Goal: Task Accomplishment & Management: Manage account settings

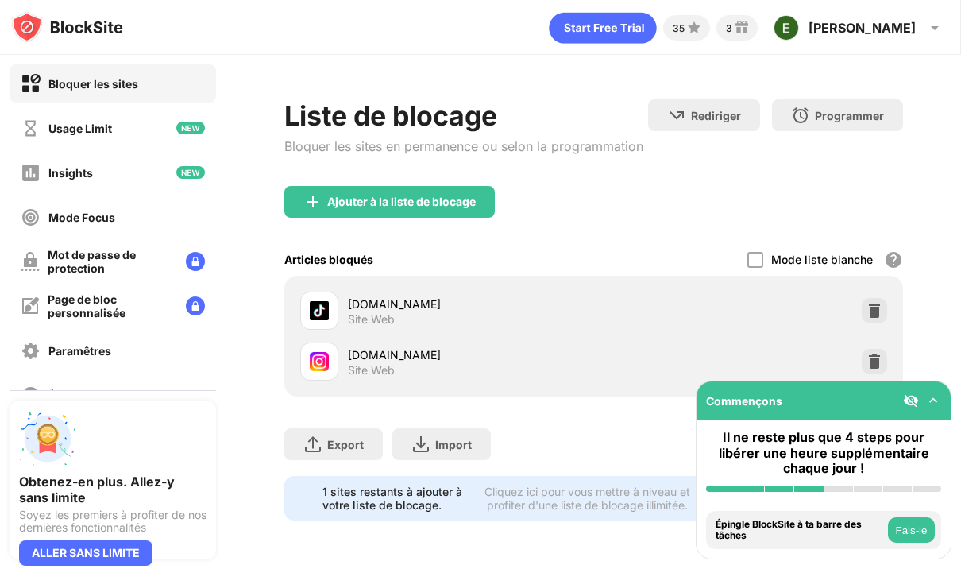
click at [928, 400] on img at bounding box center [933, 400] width 16 height 16
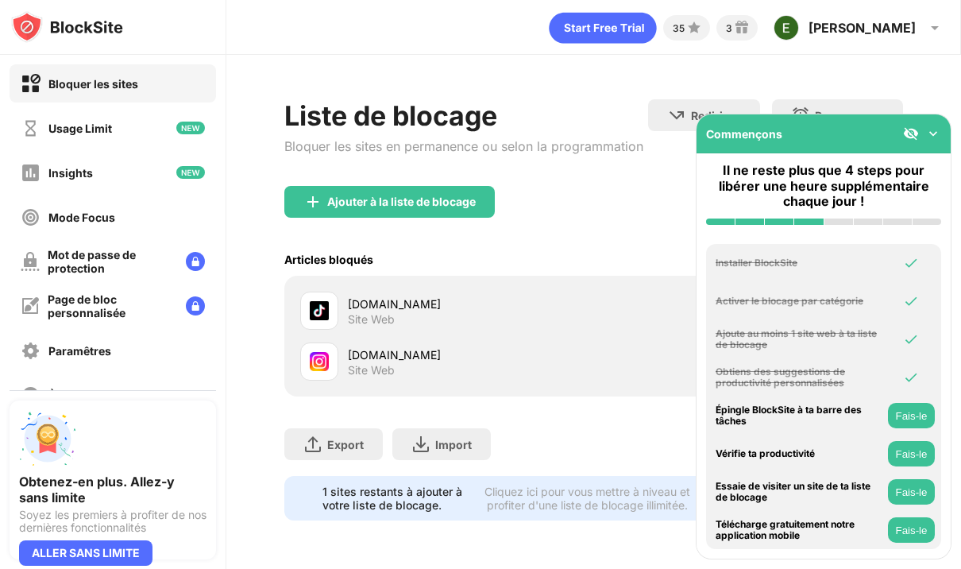
click at [637, 169] on div "Liste de blocage Bloquer les sites en permanence ou selon la programmation" at bounding box center [463, 142] width 359 height 87
click at [938, 129] on img at bounding box center [933, 133] width 16 height 16
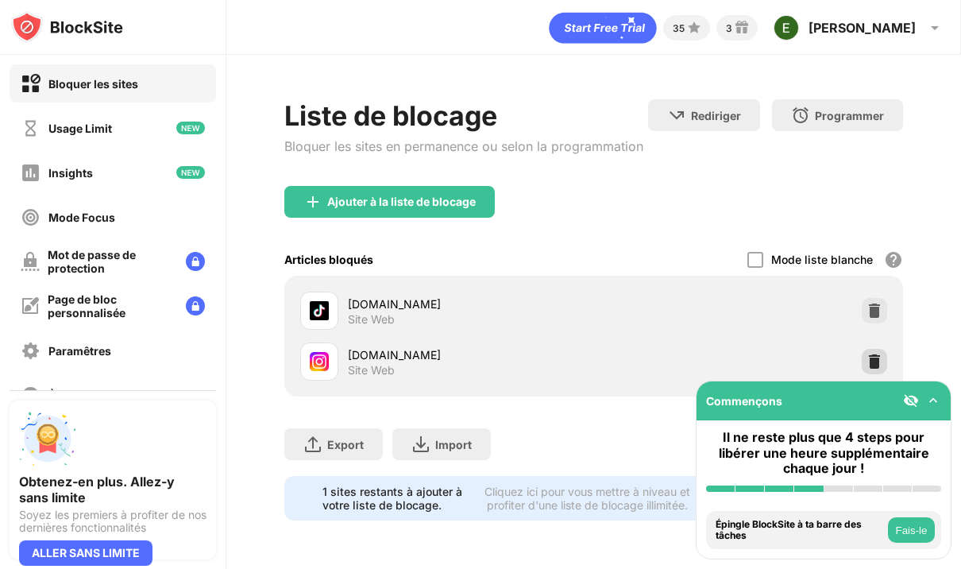
click at [882, 362] on div at bounding box center [874, 361] width 25 height 25
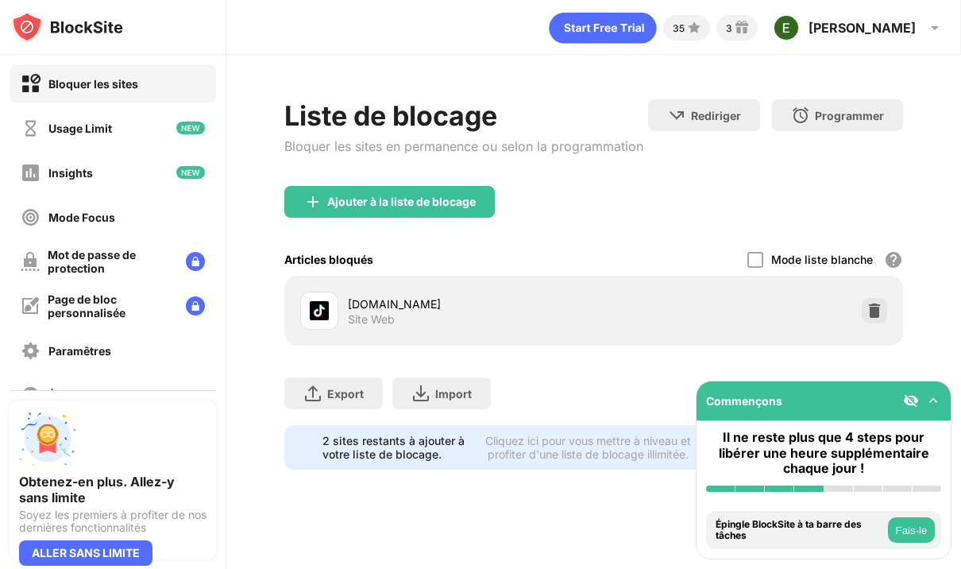
click at [442, 223] on div "Ajouter à la liste de blocage" at bounding box center [593, 214] width 619 height 57
click at [452, 216] on div "Ajouter à la liste de blocage" at bounding box center [389, 202] width 210 height 32
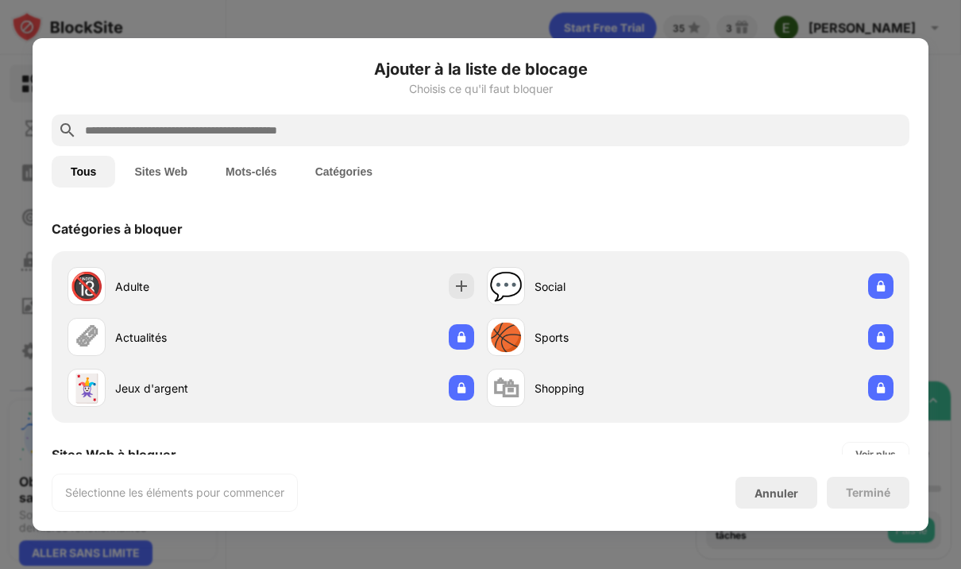
click at [368, 120] on div at bounding box center [481, 130] width 858 height 32
click at [357, 124] on input "text" at bounding box center [493, 130] width 820 height 19
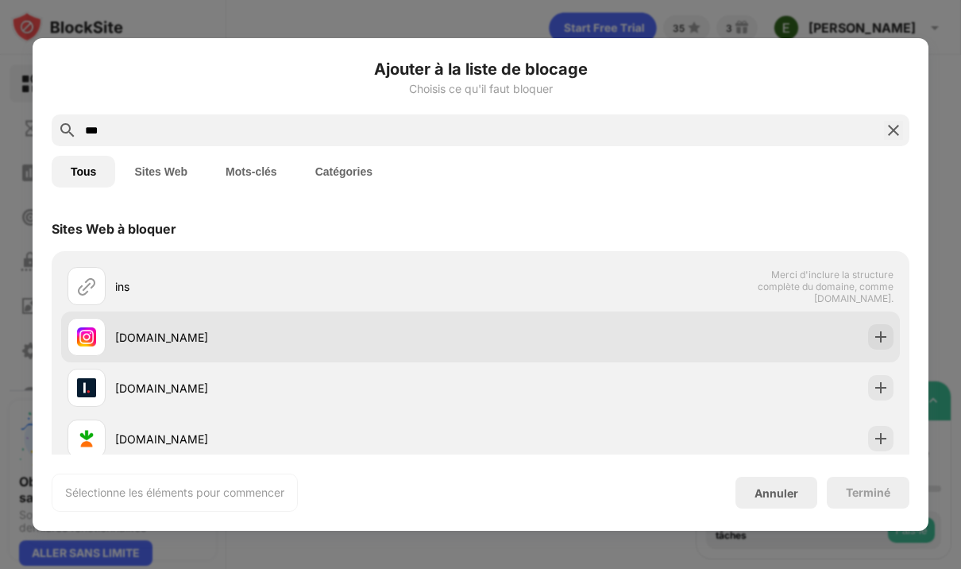
type input "***"
click at [188, 358] on div "[DOMAIN_NAME]" at bounding box center [480, 336] width 839 height 51
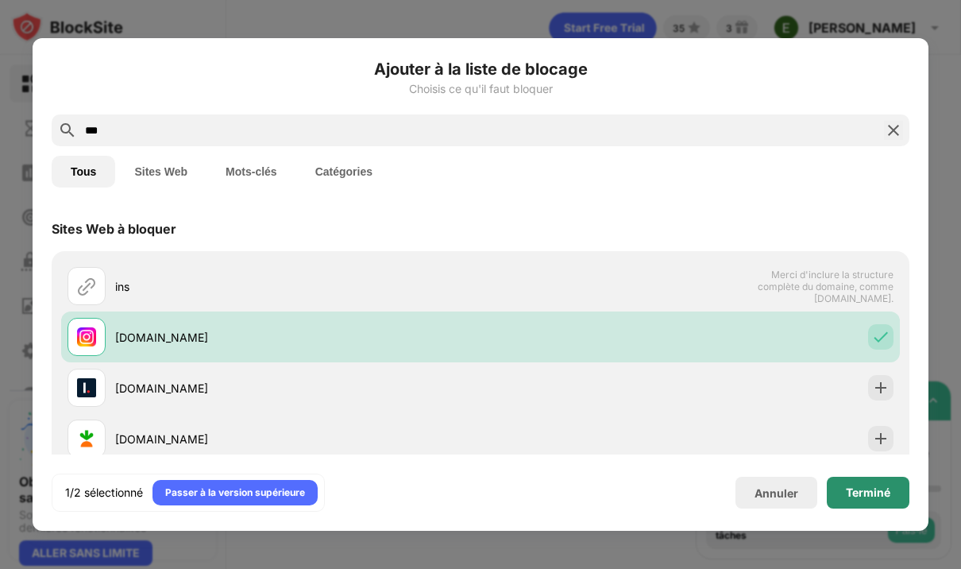
click at [868, 488] on div "Terminé" at bounding box center [868, 492] width 44 height 13
